Goal: Task Accomplishment & Management: Manage account settings

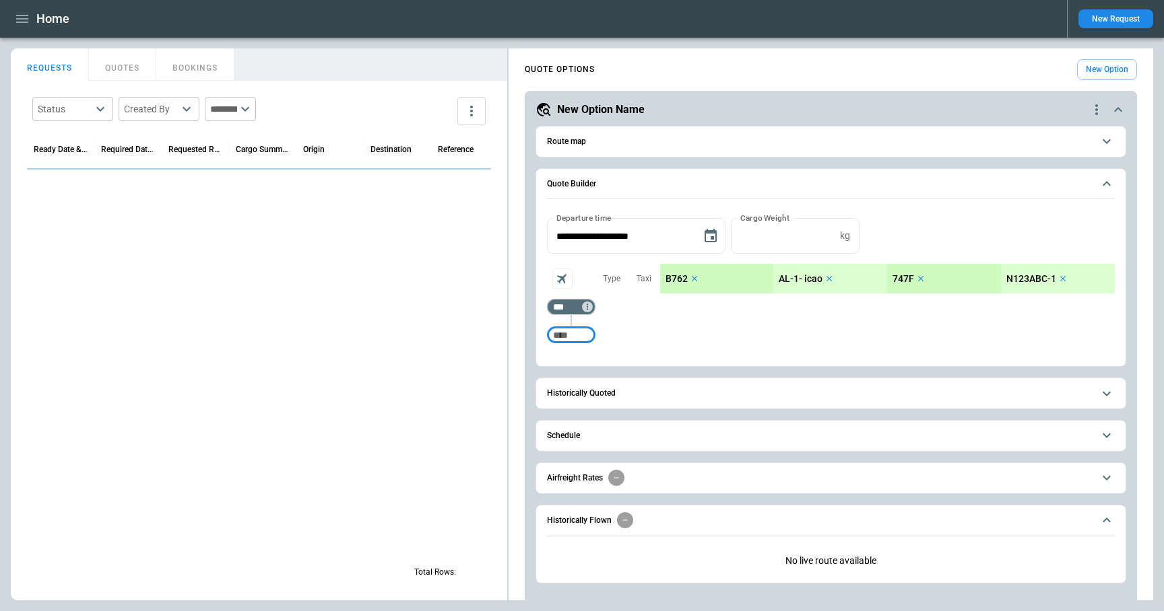
click at [28, 15] on icon "button" at bounding box center [22, 19] width 16 height 16
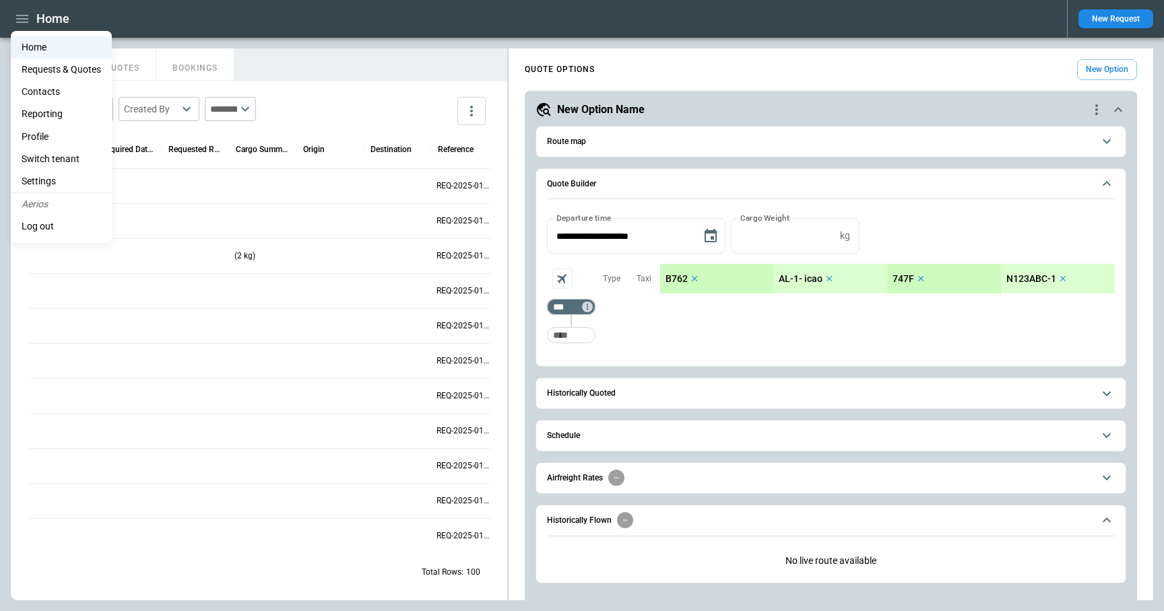
click at [51, 223] on li "Log out" at bounding box center [61, 226] width 101 height 22
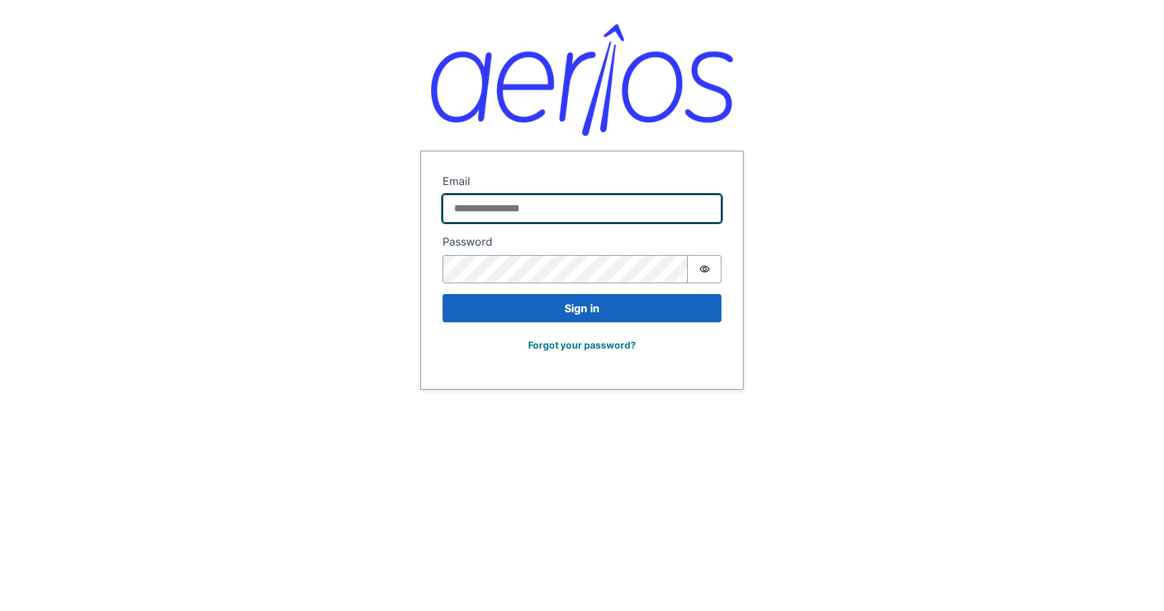
click at [506, 206] on input "Email" at bounding box center [581, 209] width 279 height 28
type input "**********"
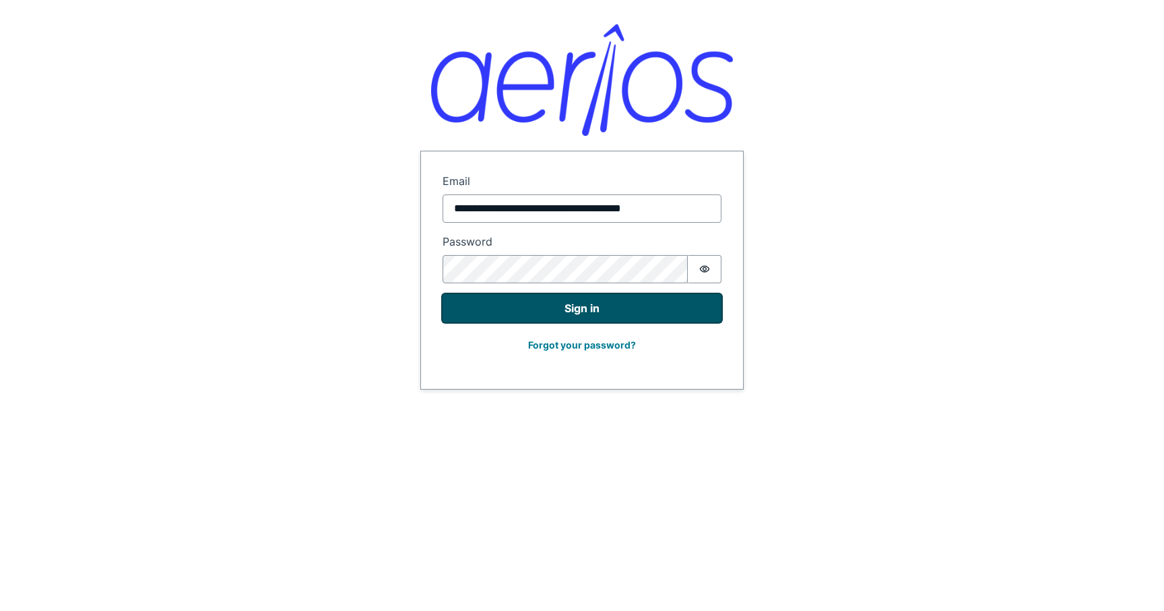
click at [542, 305] on button "Sign in" at bounding box center [581, 308] width 279 height 28
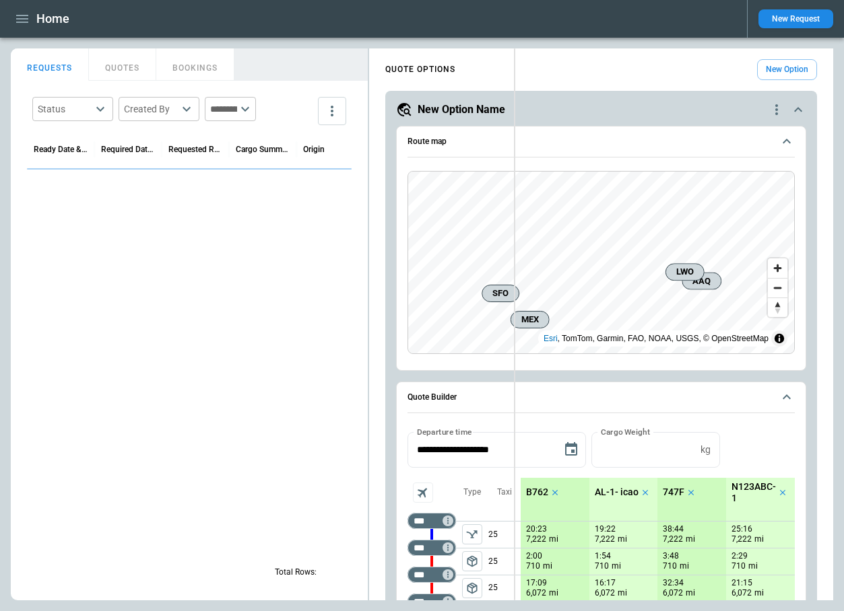
click at [515, 113] on div "**********" at bounding box center [422, 324] width 822 height 552
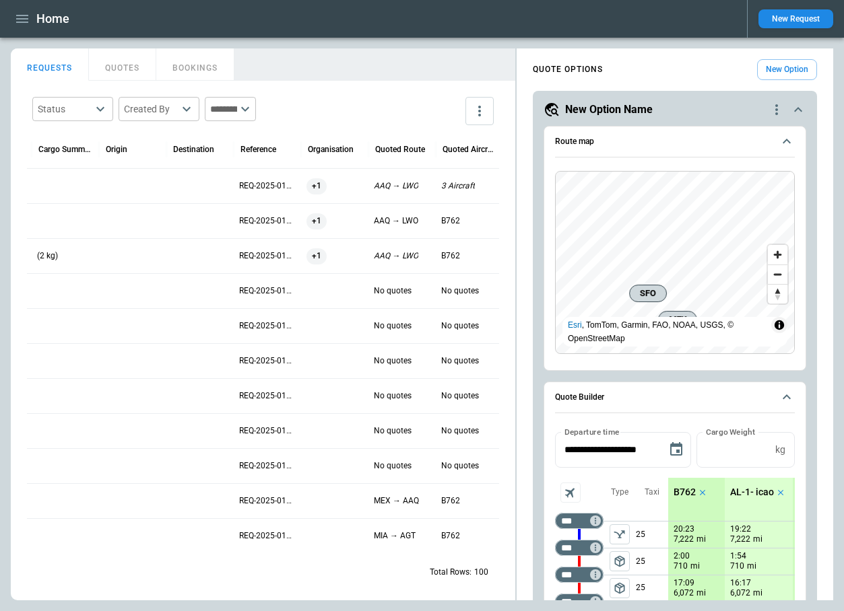
scroll to position [0, 203]
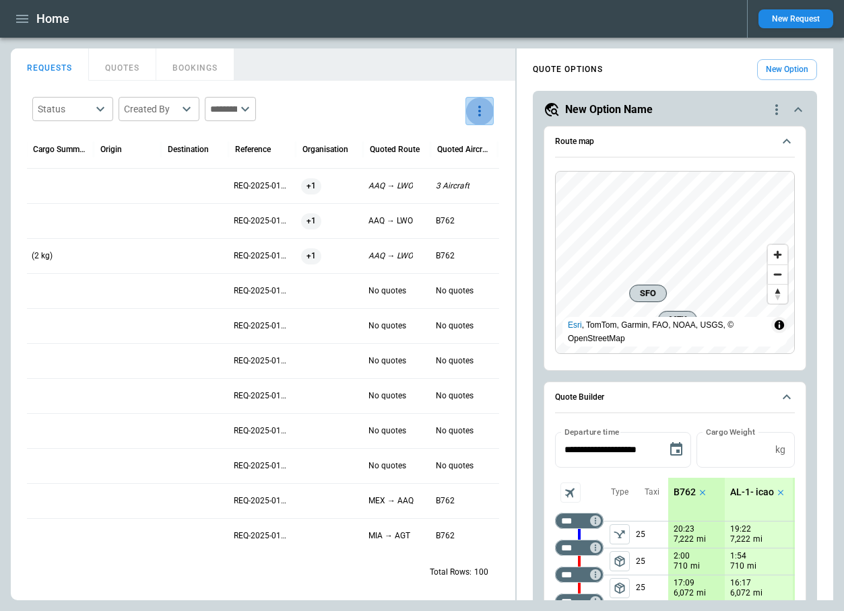
click at [474, 113] on icon "more" at bounding box center [479, 111] width 16 height 16
click at [460, 175] on li "View Settings" at bounding box center [442, 164] width 108 height 24
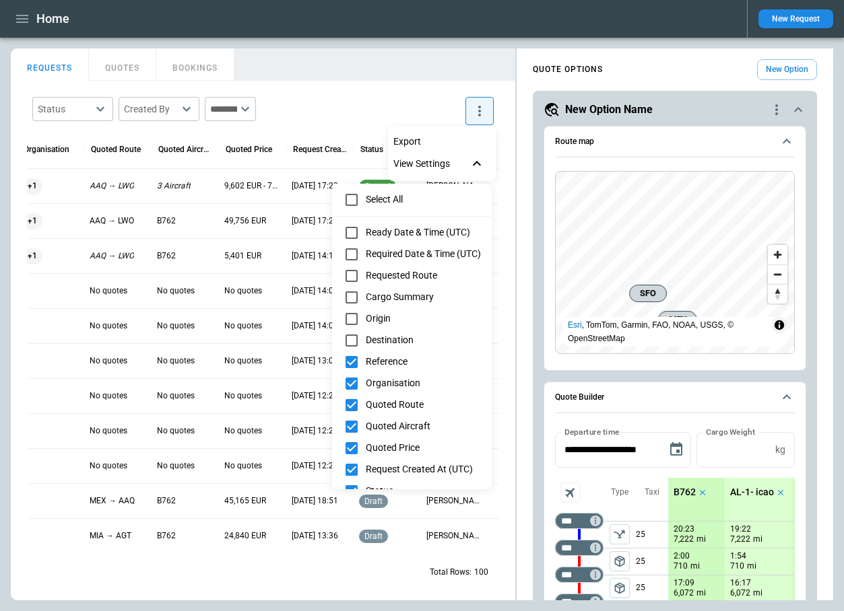
scroll to position [0, 67]
click at [370, 57] on div at bounding box center [422, 305] width 844 height 611
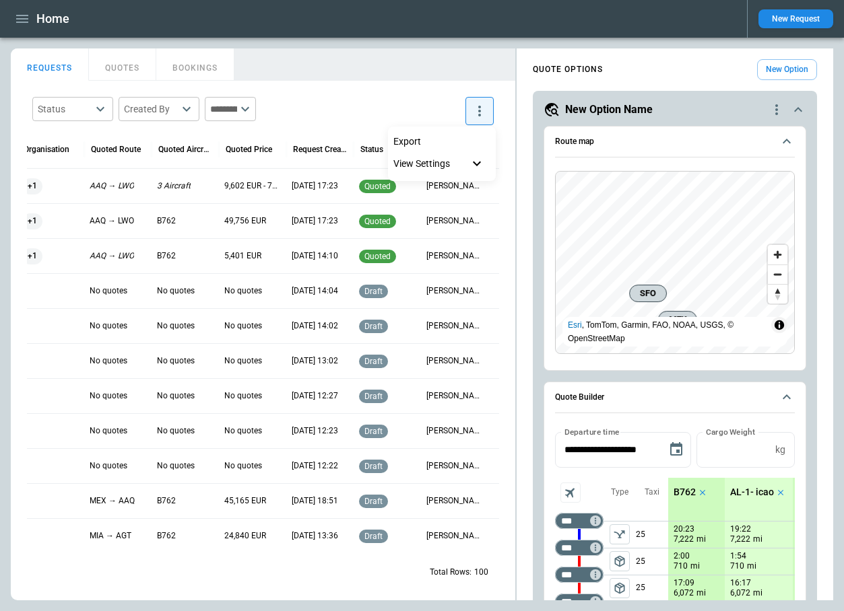
click at [378, 92] on div at bounding box center [422, 305] width 844 height 611
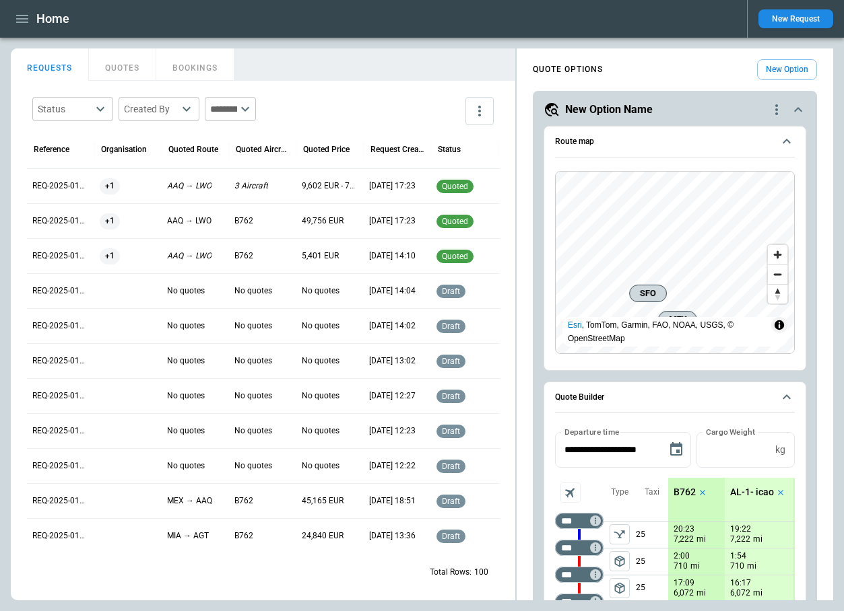
scroll to position [0, 0]
click at [128, 67] on button "QUOTES" at bounding box center [122, 64] width 67 height 32
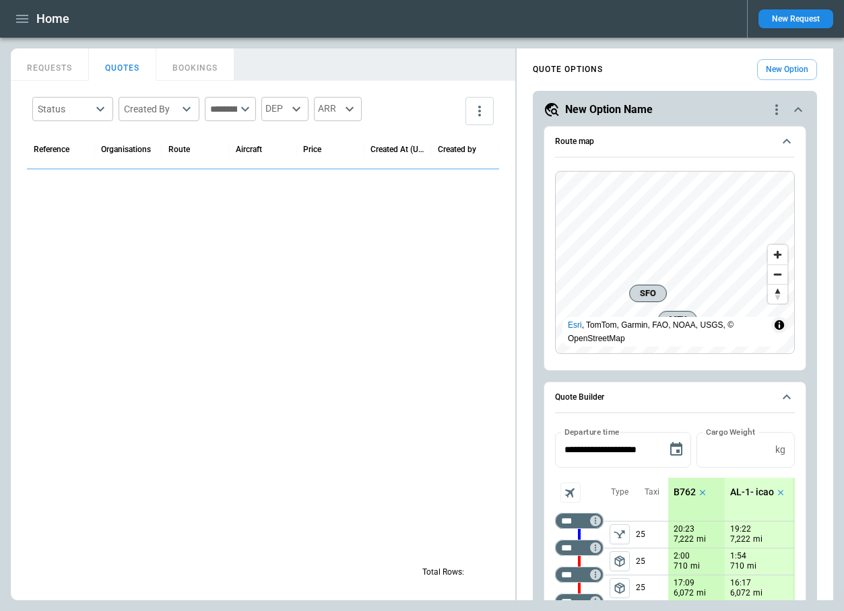
click at [61, 67] on button "REQUESTS" at bounding box center [50, 64] width 78 height 32
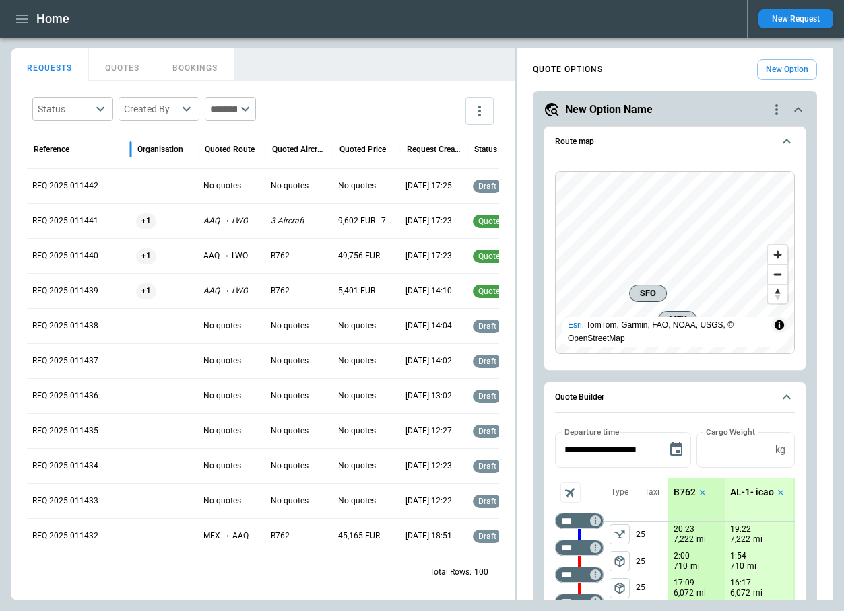
drag, startPoint x: 90, startPoint y: 153, endPoint x: 127, endPoint y: 154, distance: 36.4
click at [127, 154] on div "Reference" at bounding box center [79, 150] width 104 height 38
click at [132, 63] on button "QUOTES" at bounding box center [122, 64] width 67 height 32
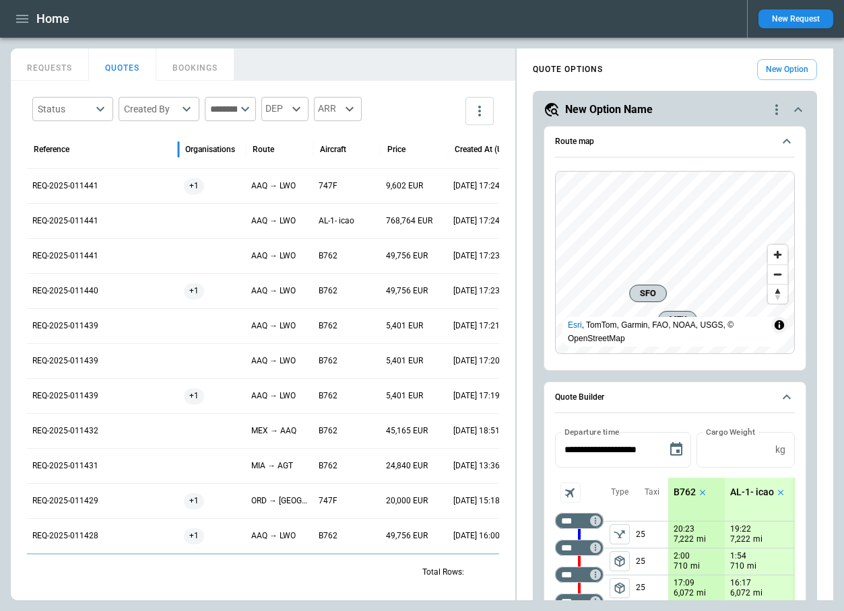
drag, startPoint x: 94, startPoint y: 149, endPoint x: 178, endPoint y: 149, distance: 83.5
click at [178, 149] on div at bounding box center [178, 150] width 7 height 38
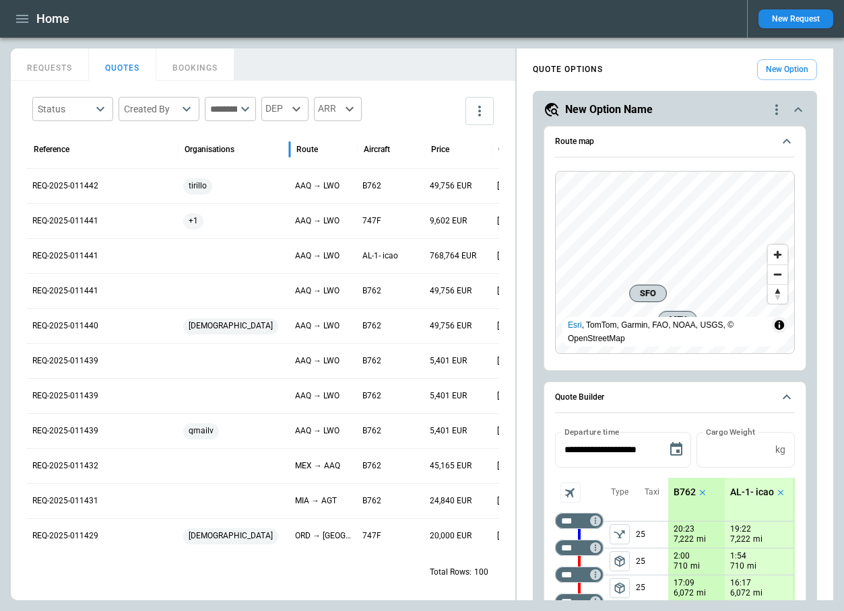
drag, startPoint x: 242, startPoint y: 145, endPoint x: 287, endPoint y: 146, distance: 44.4
click at [287, 146] on div at bounding box center [289, 150] width 7 height 38
click at [46, 70] on button "REQUESTS" at bounding box center [50, 64] width 78 height 32
